Goal: Find specific page/section: Find specific page/section

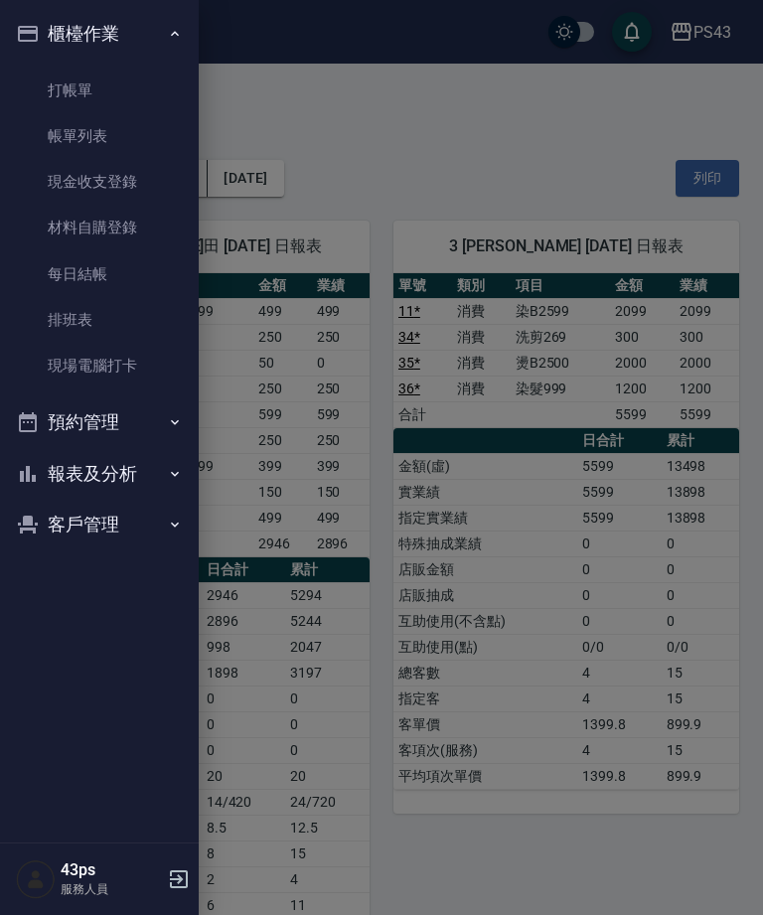
scroll to position [1965, 0]
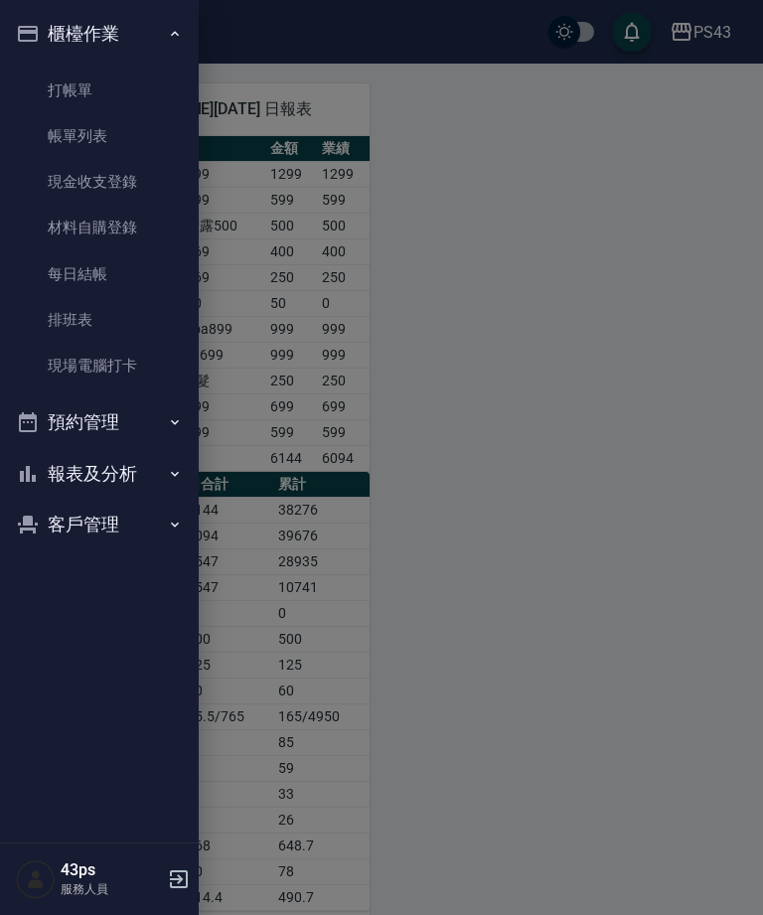
click at [114, 463] on button "報表及分析" at bounding box center [99, 474] width 183 height 52
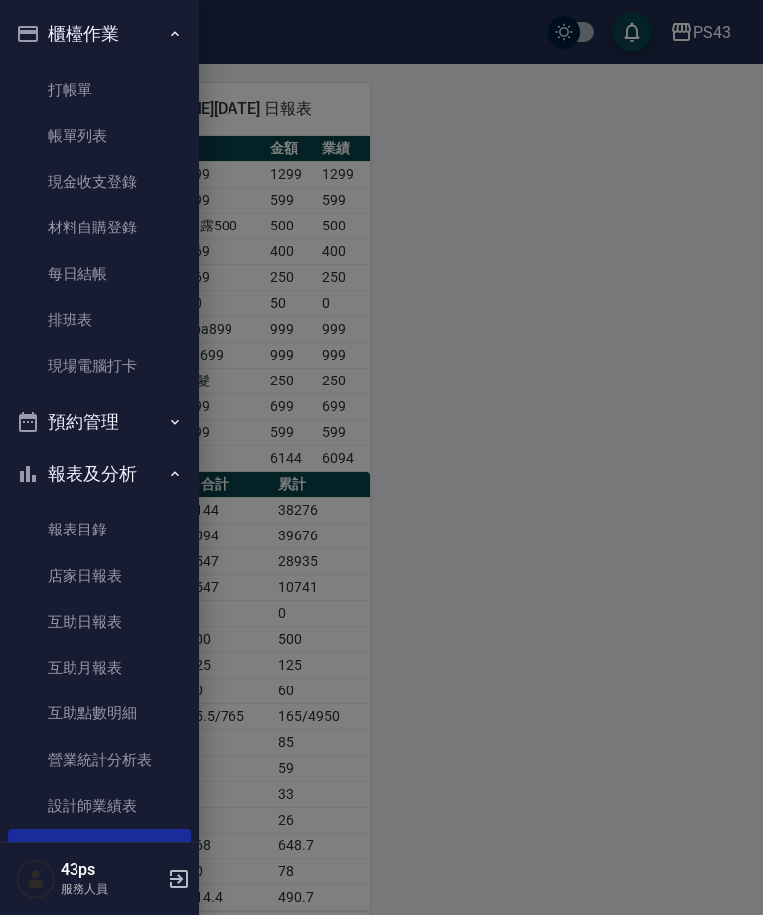
click at [129, 577] on link "店家日報表" at bounding box center [99, 576] width 183 height 46
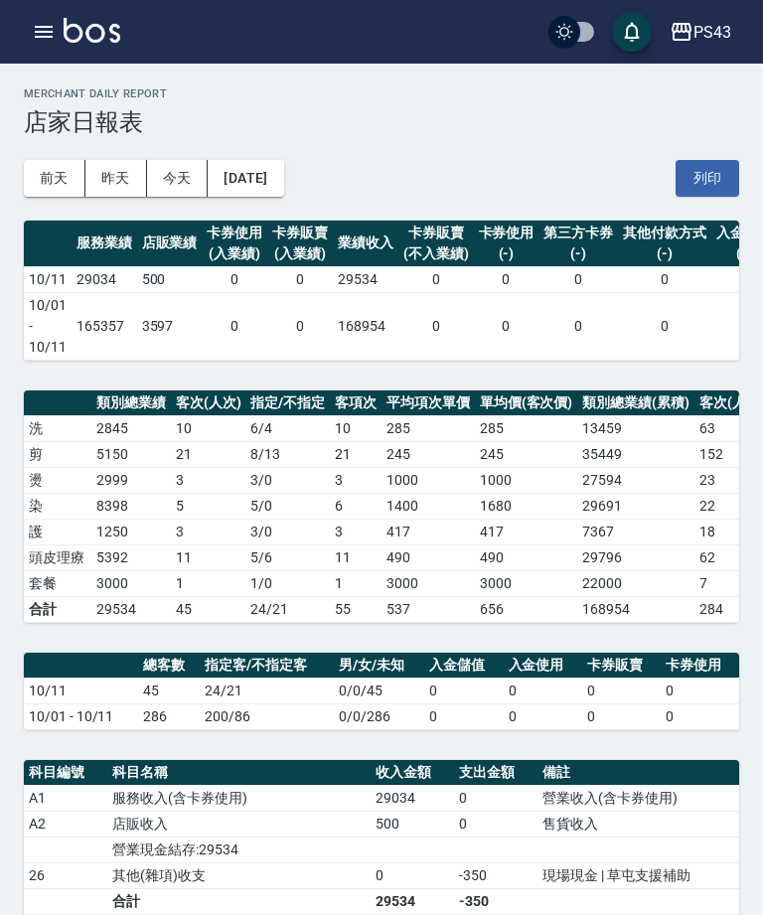
click at [45, 22] on icon "button" at bounding box center [44, 32] width 24 height 24
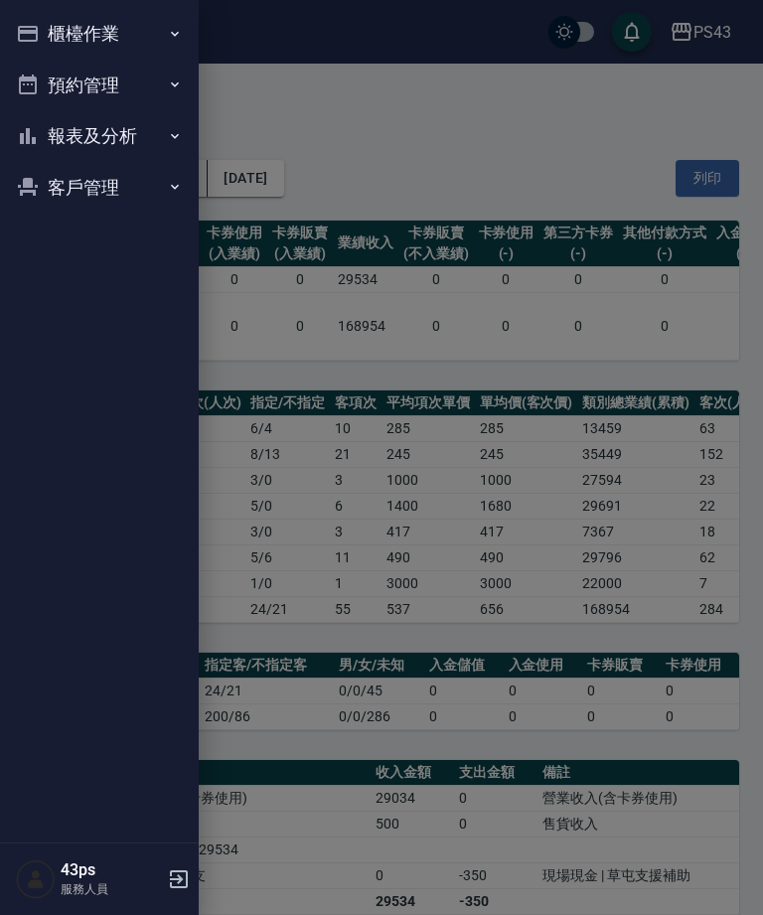
click at [167, 33] on icon "button" at bounding box center [175, 34] width 16 height 16
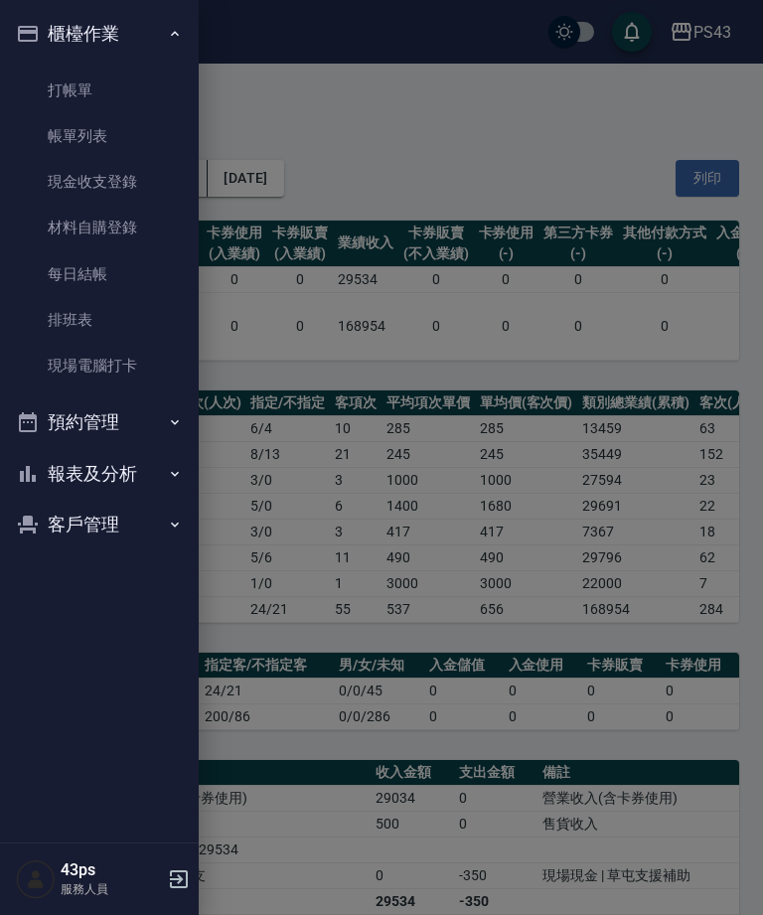
click at [129, 280] on link "每日結帳" at bounding box center [99, 274] width 183 height 46
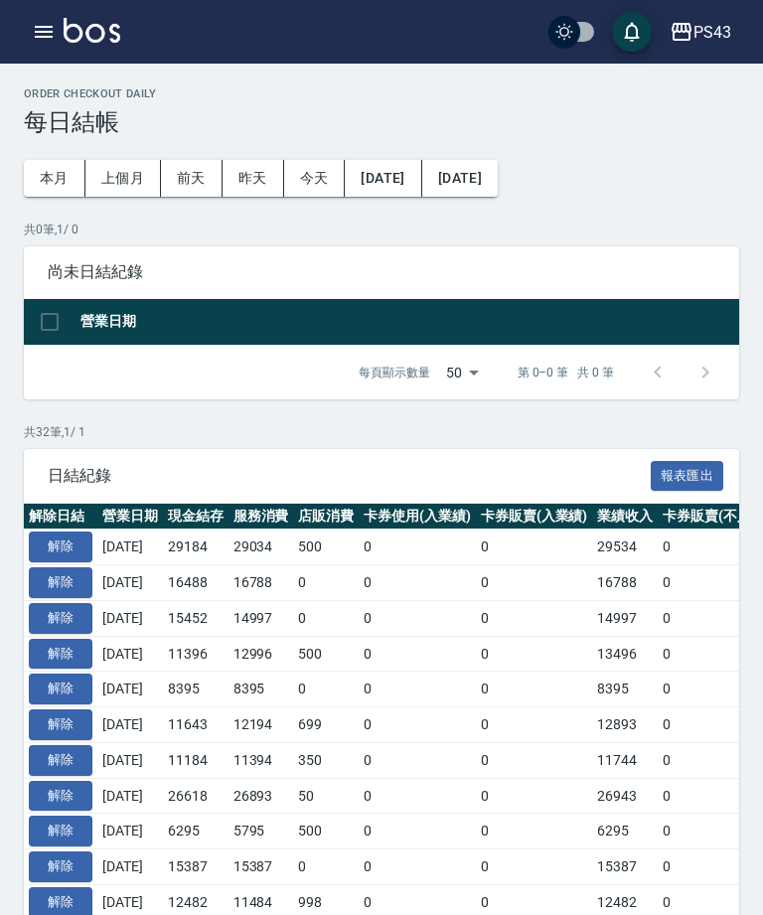
click at [56, 33] on button "button" at bounding box center [44, 32] width 40 height 40
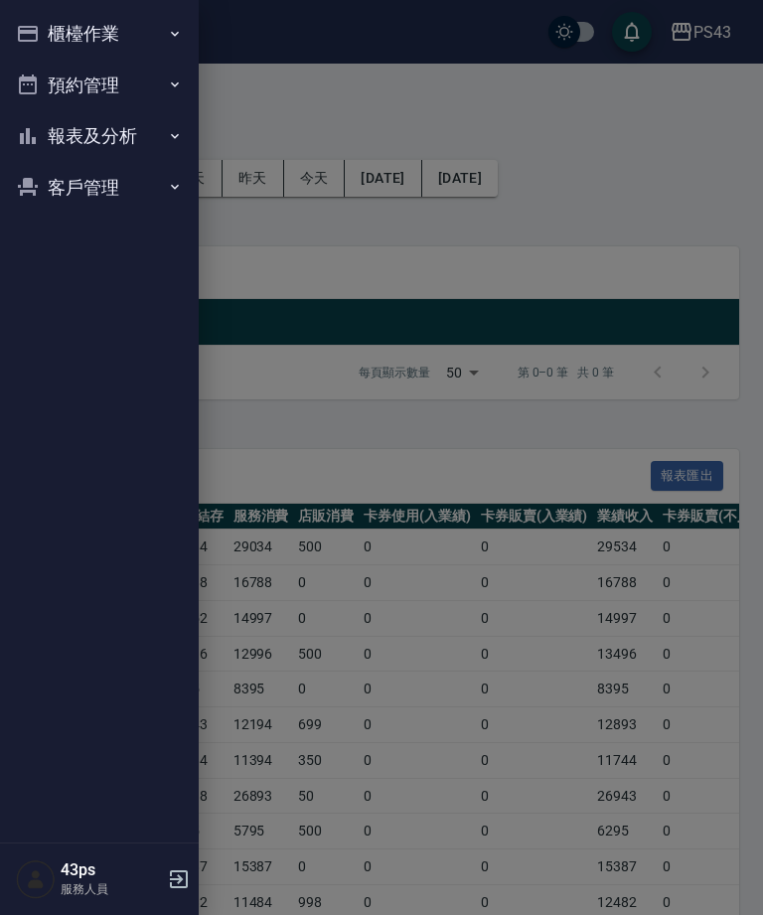
click at [78, 135] on button "報表及分析" at bounding box center [99, 136] width 183 height 52
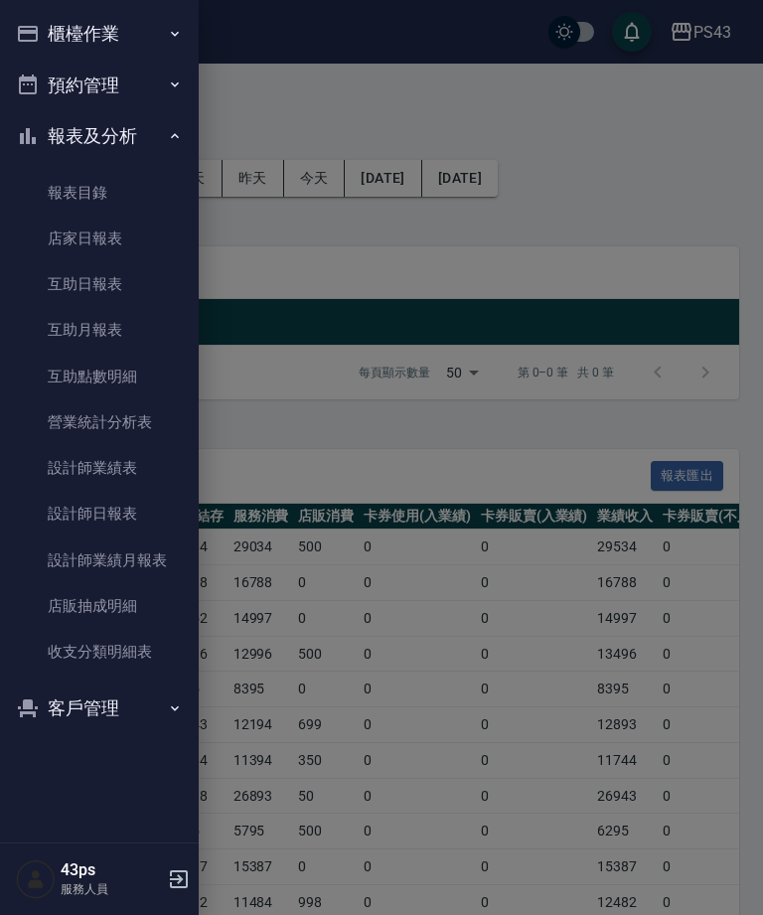
click at [134, 501] on link "設計師日報表" at bounding box center [99, 514] width 183 height 46
